Goal: Task Accomplishment & Management: Complete application form

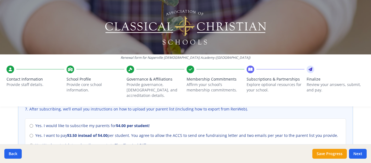
scroll to position [245, 0]
click at [30, 124] on input "Yes. I would like to subscribe my parents for $4.00 per student !" at bounding box center [32, 126] width 4 height 4
radio input "true"
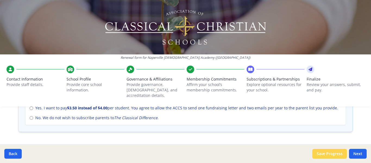
click at [339, 152] on button "Save Progress" at bounding box center [329, 154] width 35 height 10
click at [358, 154] on button "Next" at bounding box center [358, 154] width 18 height 10
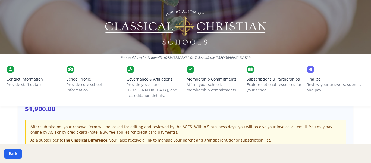
scroll to position [215, 0]
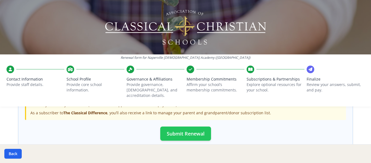
click at [188, 127] on button "Submit Renewal" at bounding box center [185, 133] width 51 height 14
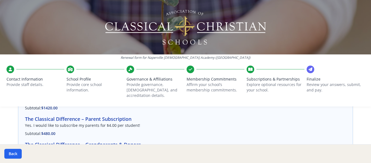
scroll to position [0, 0]
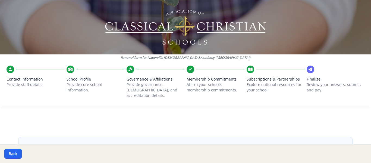
click at [15, 84] on p "Provide staff details." at bounding box center [36, 84] width 58 height 5
click at [16, 80] on span "Contact Information" at bounding box center [36, 78] width 58 height 5
click at [14, 80] on span "Contact Information" at bounding box center [36, 78] width 58 height 5
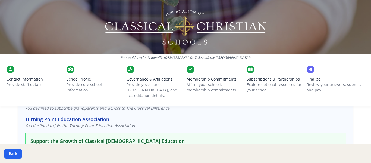
scroll to position [77, 0]
